Goal: Task Accomplishment & Management: Manage account settings

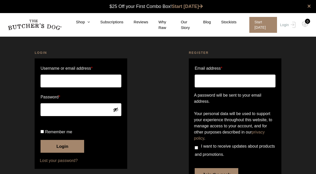
scroll to position [0, 0]
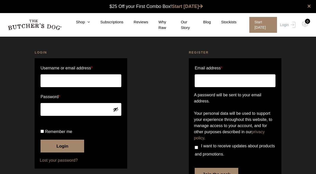
click at [77, 93] on label "Password *" at bounding box center [81, 97] width 81 height 8
click at [82, 83] on input "Username or email address *" at bounding box center [81, 80] width 81 height 13
type input "brendan.irving@me.com"
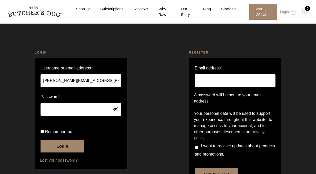
scroll to position [26, 0]
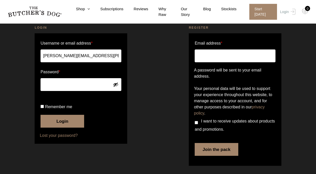
click at [67, 128] on button "Login" at bounding box center [63, 121] width 44 height 13
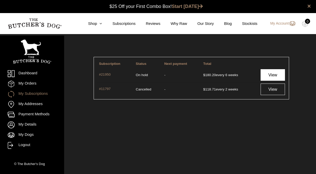
click at [271, 74] on link "View" at bounding box center [273, 75] width 24 height 12
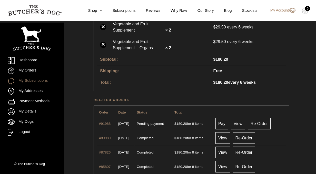
scroll to position [216, 0]
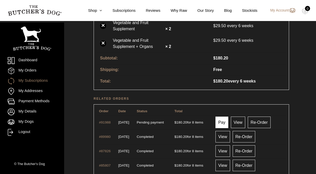
click at [226, 123] on link "Pay" at bounding box center [222, 123] width 13 height 12
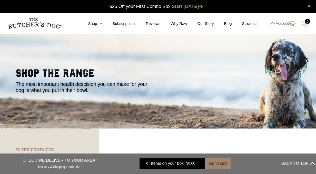
click at [281, 23] on link "My Account" at bounding box center [280, 24] width 30 height 6
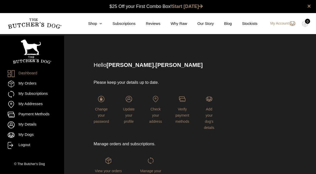
scroll to position [0, 0]
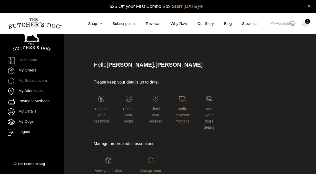
click at [41, 80] on link "My Subscriptions" at bounding box center [32, 81] width 49 height 7
